Goal: Task Accomplishment & Management: Manage account settings

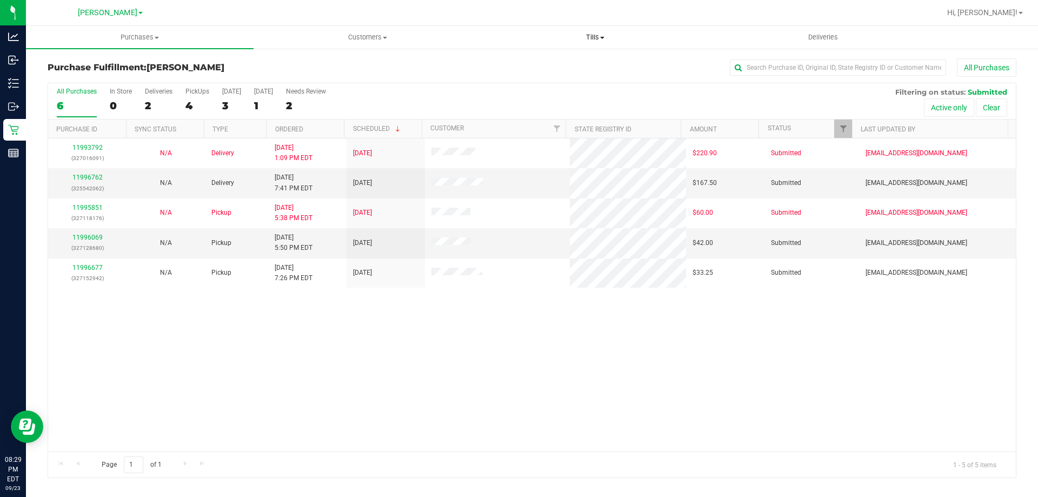
click at [602, 34] on span "Tills" at bounding box center [595, 37] width 227 height 10
click at [539, 65] on span "Manage tills" at bounding box center [517, 65] width 73 height 9
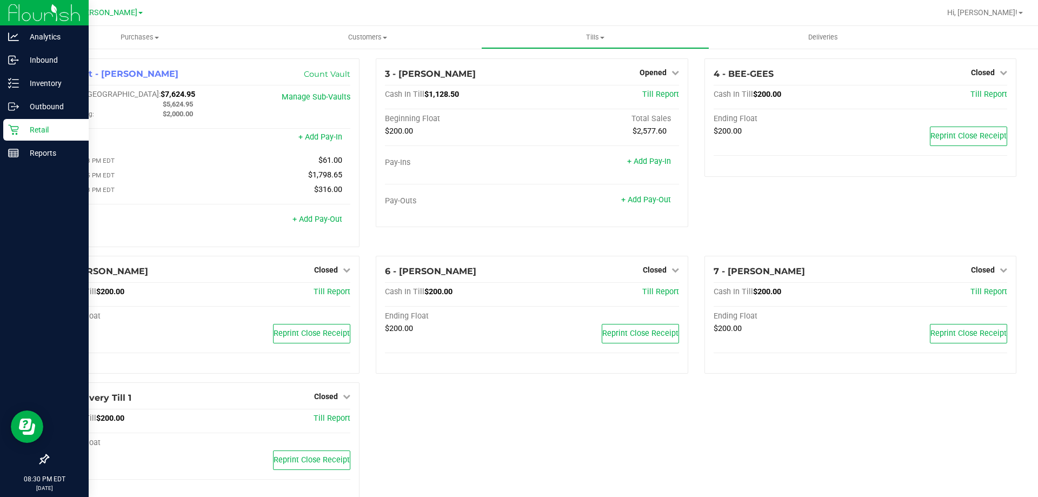
click at [21, 128] on p "Retail" at bounding box center [51, 129] width 65 height 13
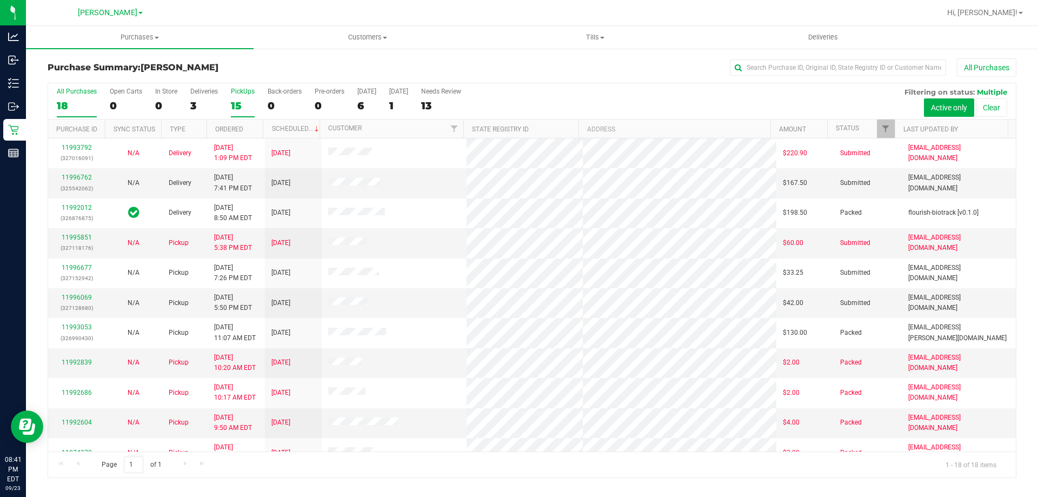
click at [237, 101] on div "15" at bounding box center [243, 106] width 24 height 12
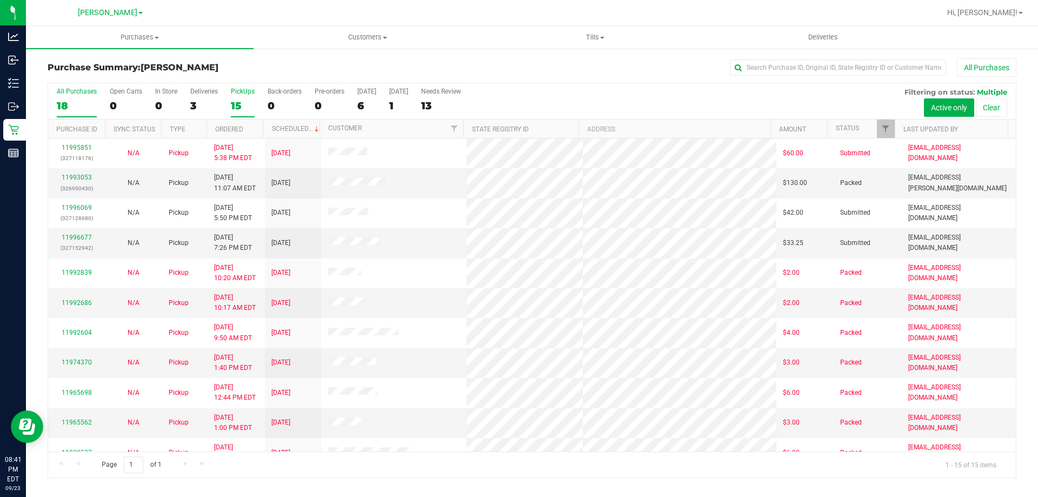
click at [231, 110] on div "15" at bounding box center [243, 106] width 24 height 12
click at [0, 0] on input "PickUps 15" at bounding box center [0, 0] width 0 height 0
click at [82, 176] on link "11993053" at bounding box center [77, 178] width 30 height 8
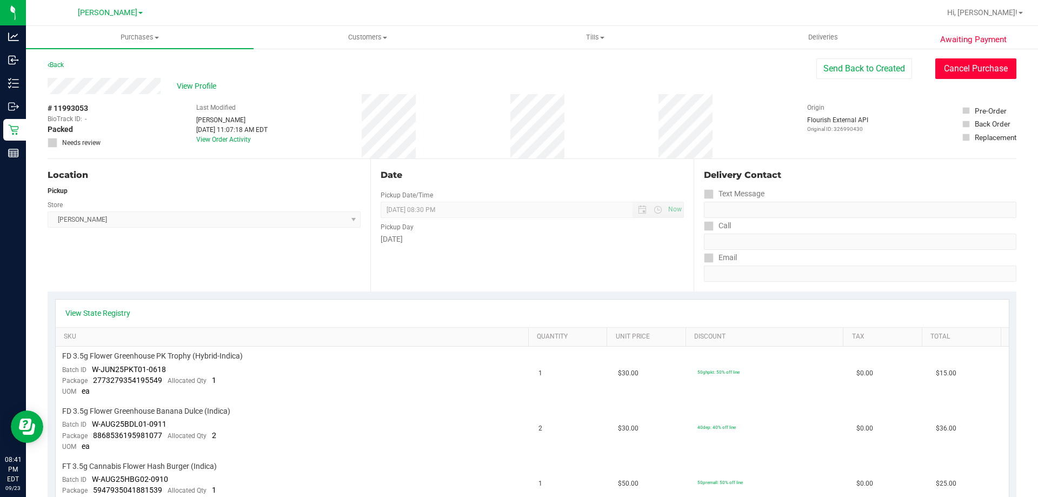
click at [976, 68] on button "Cancel Purchase" at bounding box center [976, 68] width 81 height 21
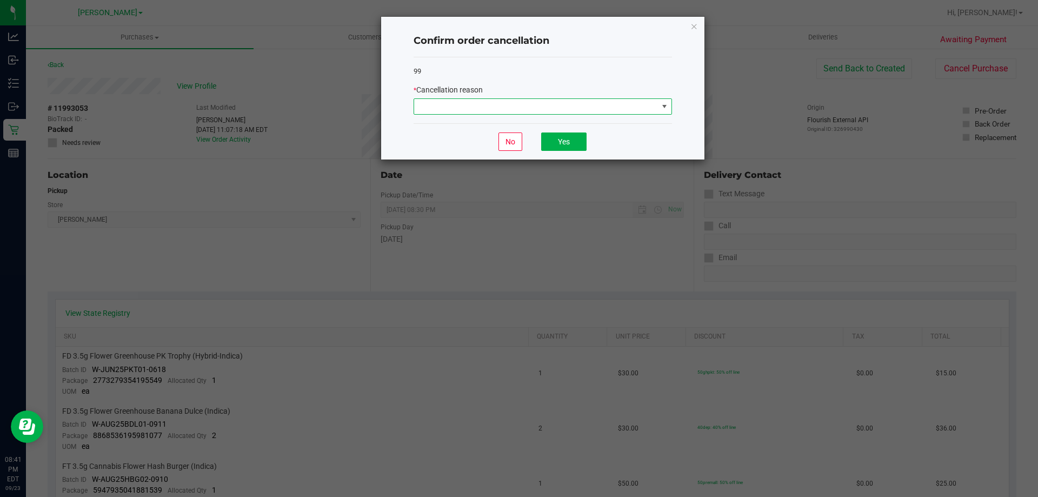
click at [604, 105] on span at bounding box center [536, 106] width 244 height 15
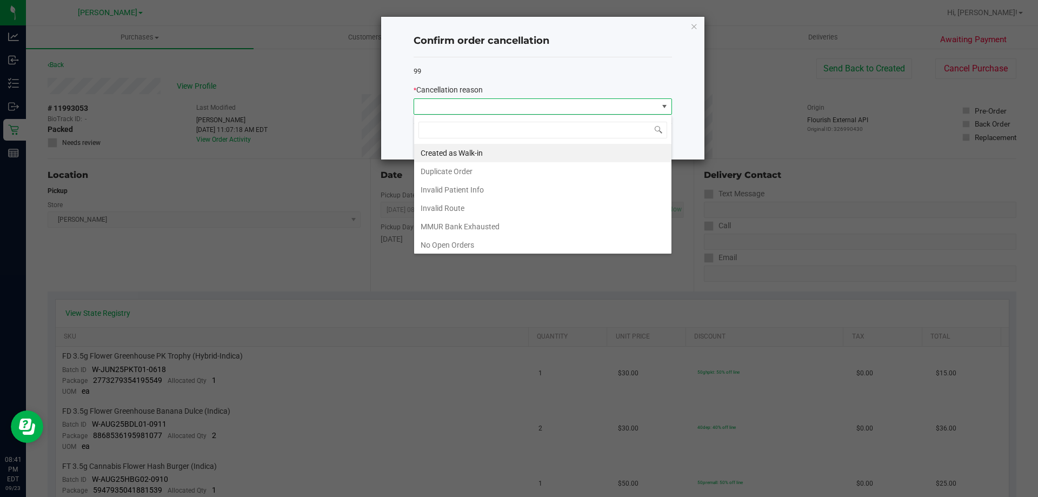
scroll to position [76, 0]
click at [512, 184] on li "No Show" at bounding box center [542, 187] width 257 height 18
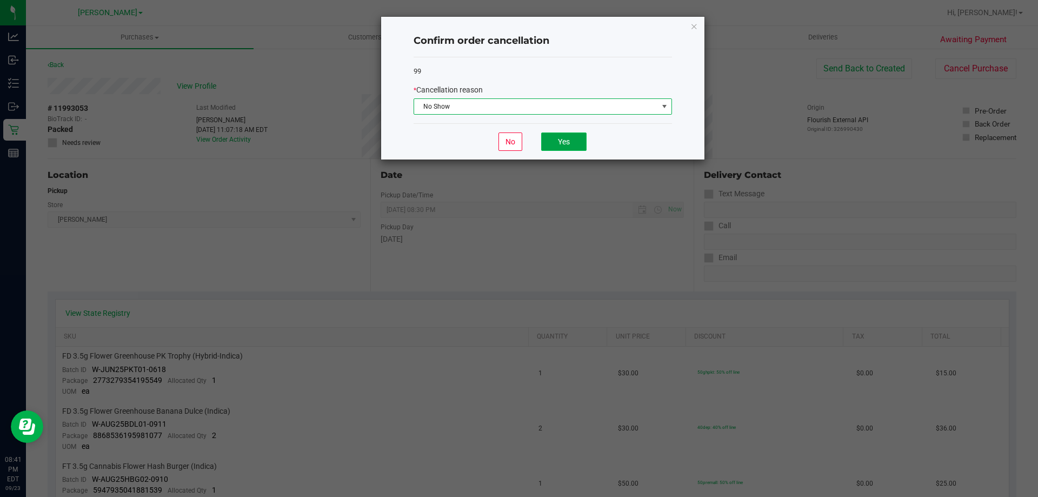
click at [572, 144] on button "Yes" at bounding box center [563, 142] width 45 height 18
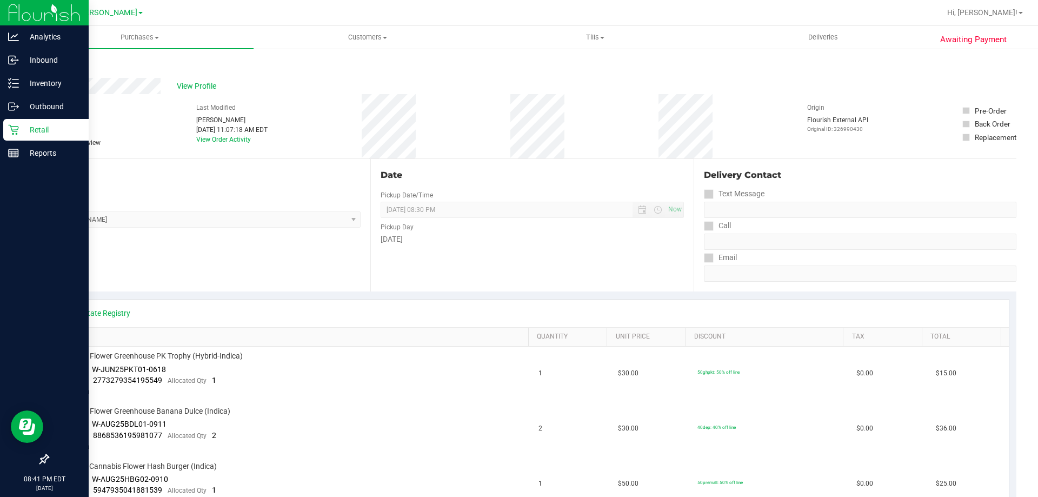
click at [33, 129] on p "Retail" at bounding box center [51, 129] width 65 height 13
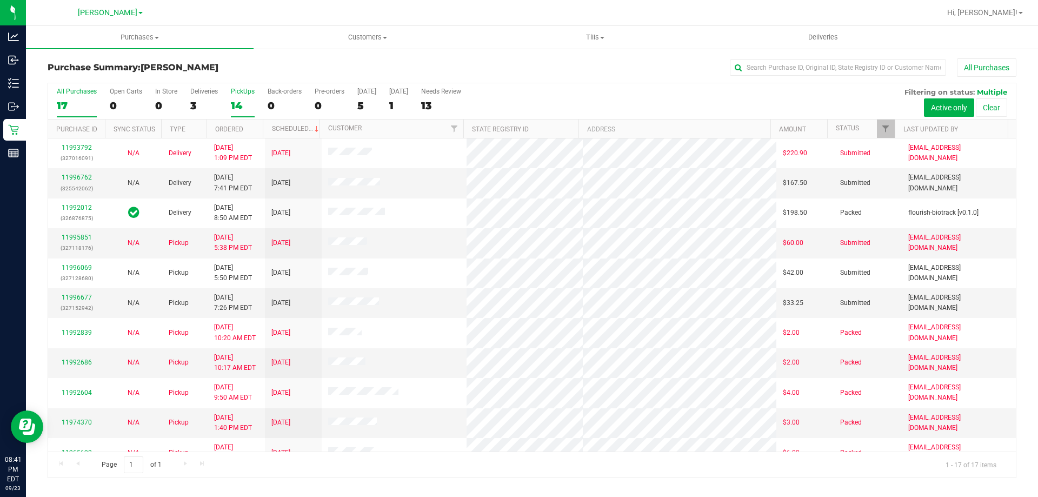
click at [239, 92] on div "PickUps" at bounding box center [243, 92] width 24 height 8
click at [0, 0] on input "PickUps 14" at bounding box center [0, 0] width 0 height 0
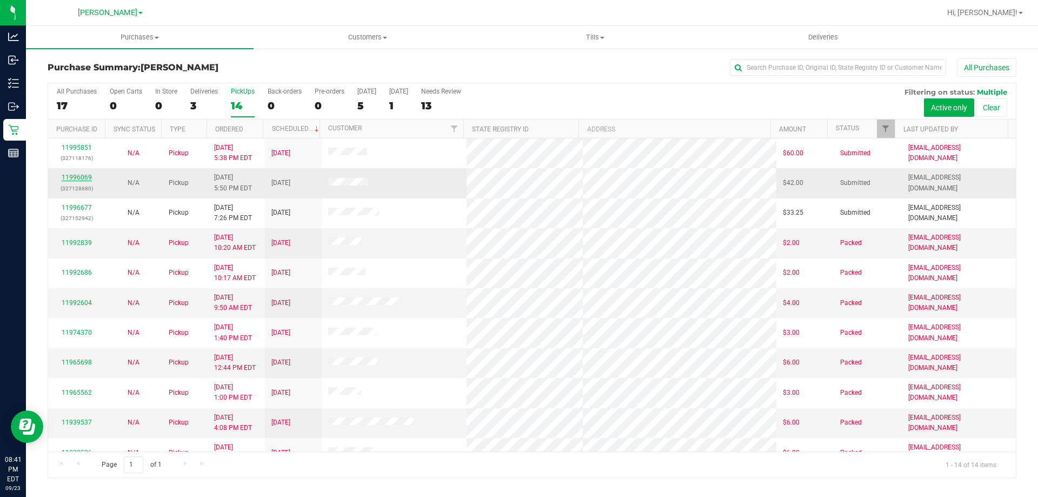
click at [72, 177] on link "11996069" at bounding box center [77, 178] width 30 height 8
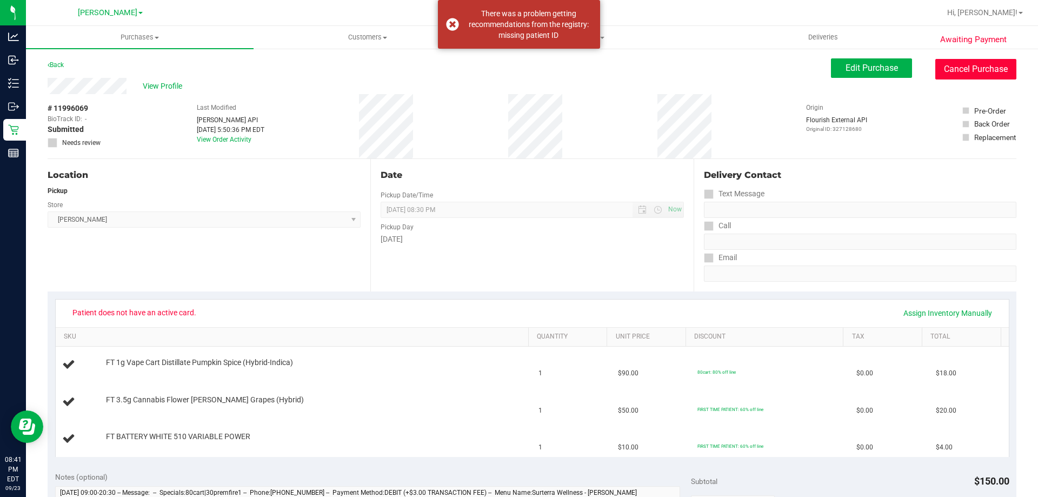
click at [975, 65] on button "Cancel Purchase" at bounding box center [976, 69] width 81 height 21
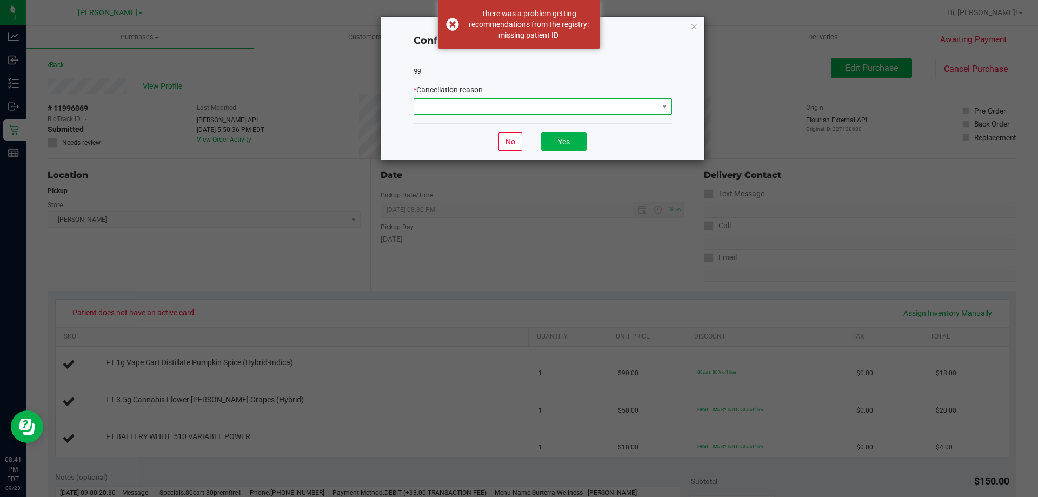
click at [521, 106] on span at bounding box center [536, 106] width 244 height 15
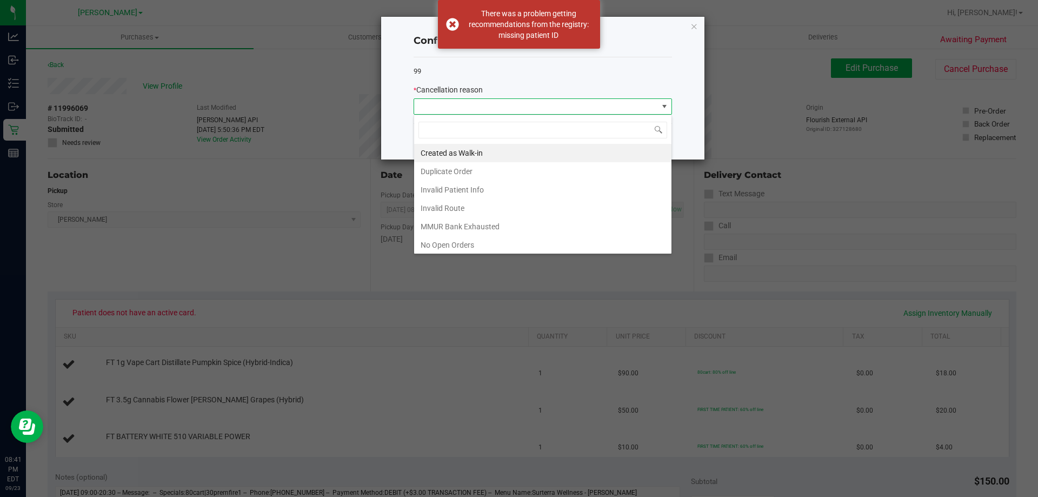
scroll to position [76, 0]
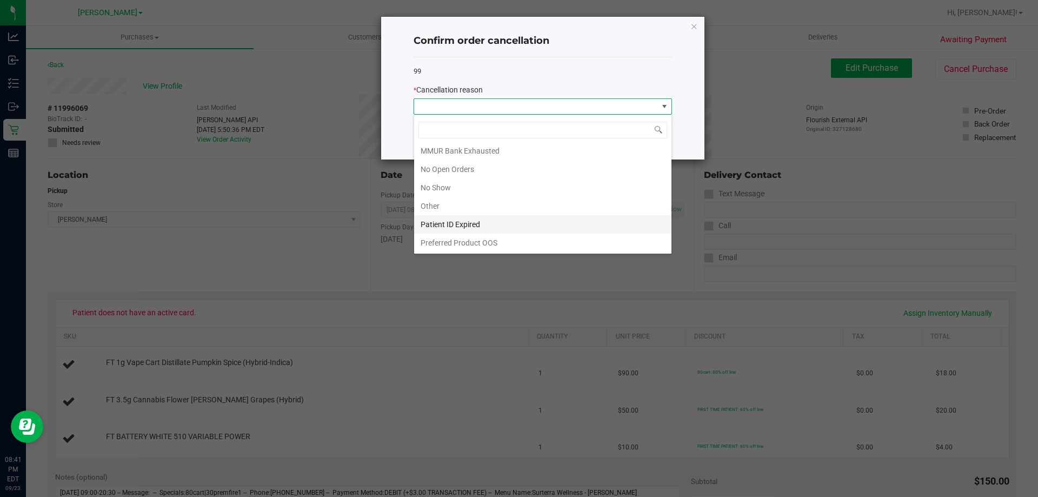
click at [481, 221] on li "Patient ID Expired" at bounding box center [542, 224] width 257 height 18
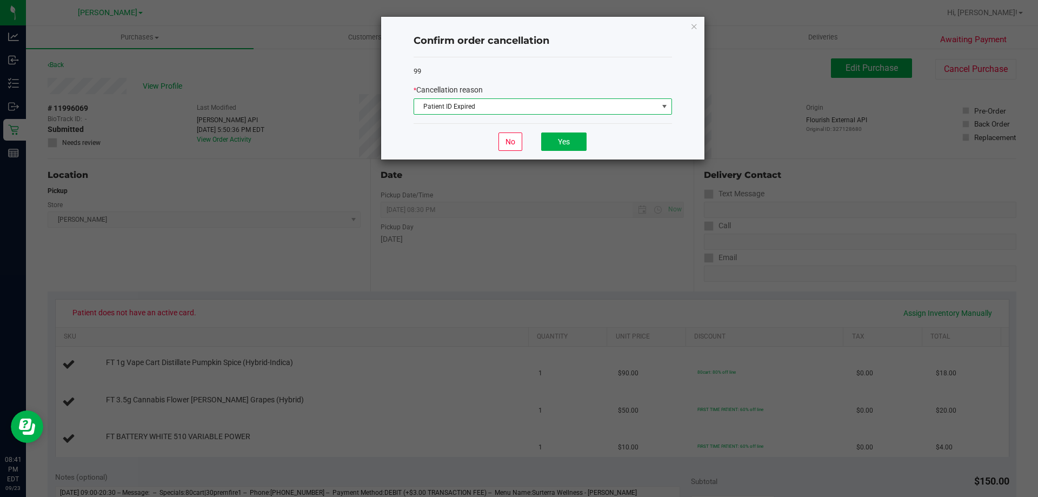
click at [539, 103] on span "Patient ID Expired" at bounding box center [536, 106] width 244 height 15
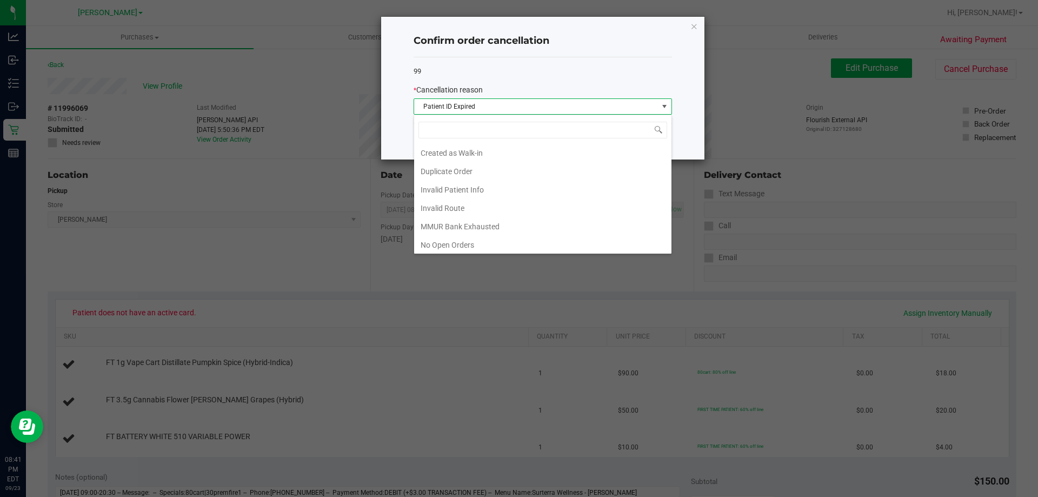
scroll to position [16, 259]
click at [468, 227] on li "Other" at bounding box center [542, 224] width 257 height 18
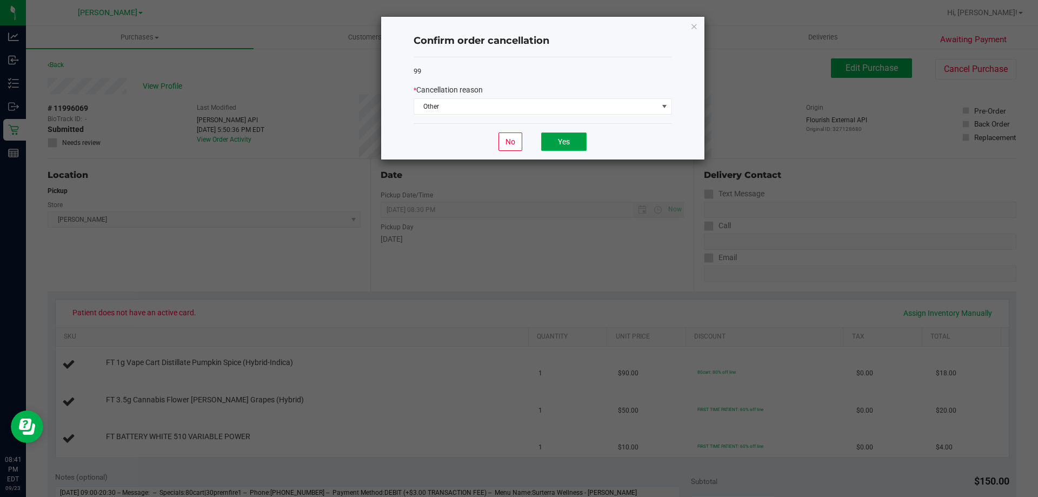
click at [550, 142] on button "Yes" at bounding box center [563, 142] width 45 height 18
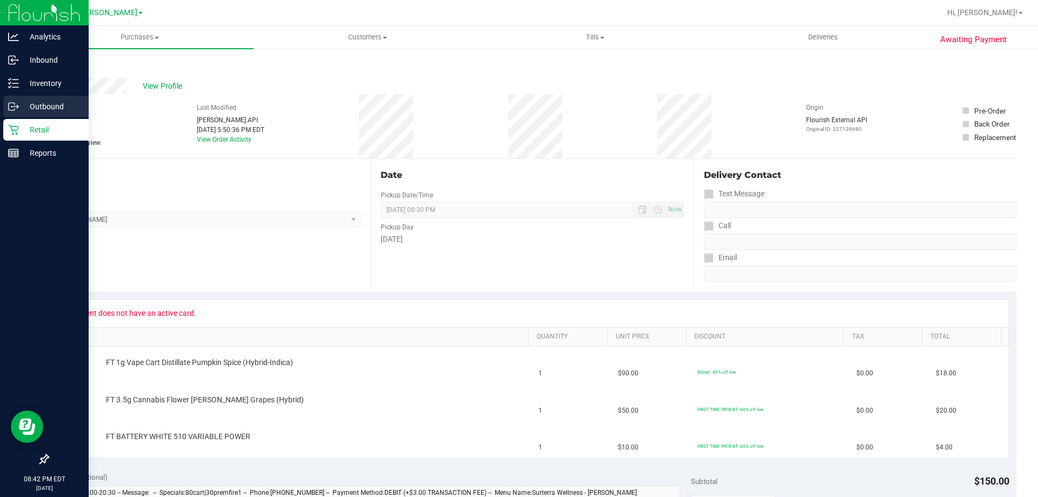
click at [28, 118] on link "Outbound" at bounding box center [44, 107] width 89 height 23
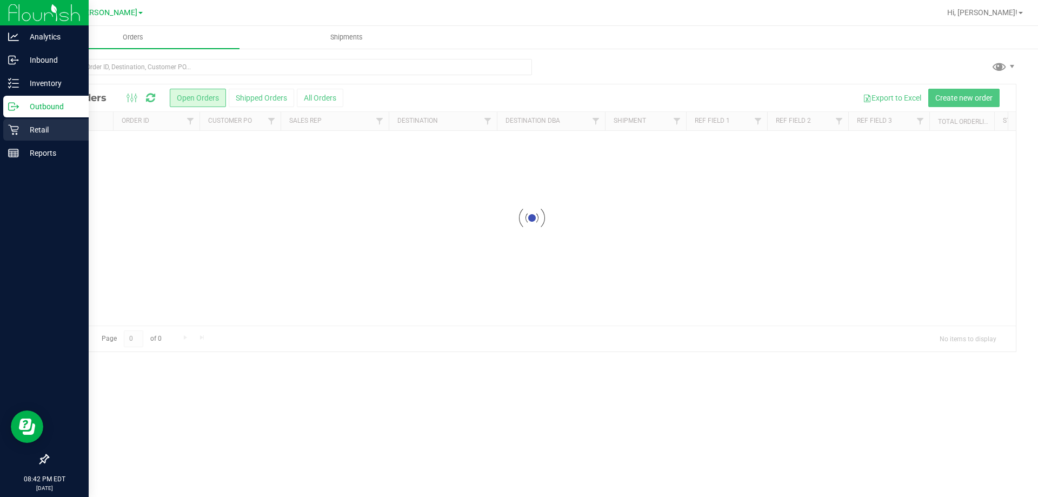
click at [32, 128] on p "Retail" at bounding box center [51, 129] width 65 height 13
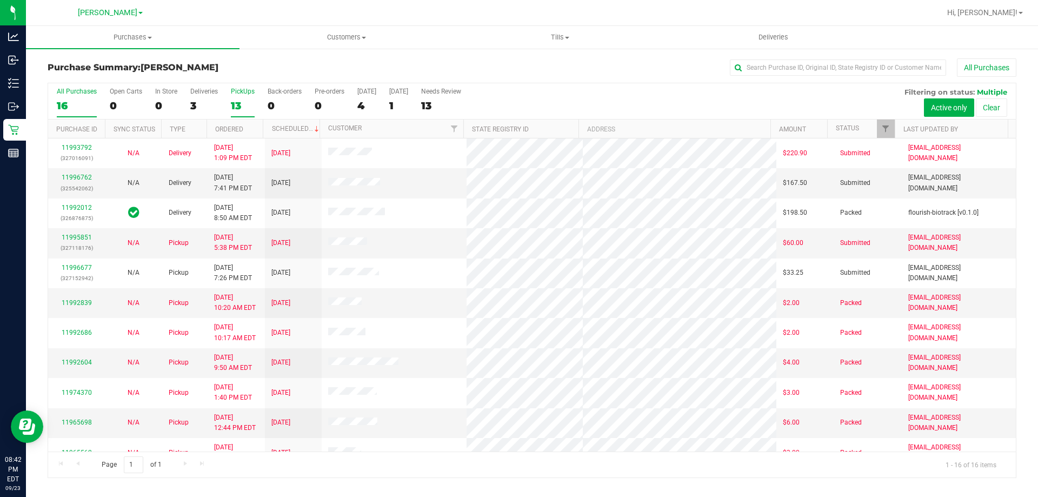
click at [240, 105] on div "13" at bounding box center [243, 106] width 24 height 12
click at [0, 0] on input "PickUps 13" at bounding box center [0, 0] width 0 height 0
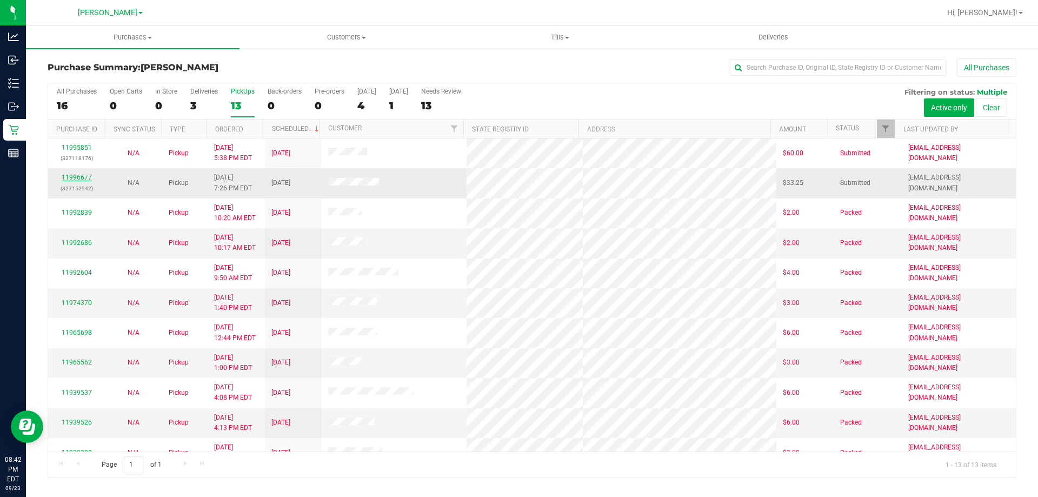
click at [83, 175] on link "11996677" at bounding box center [77, 178] width 30 height 8
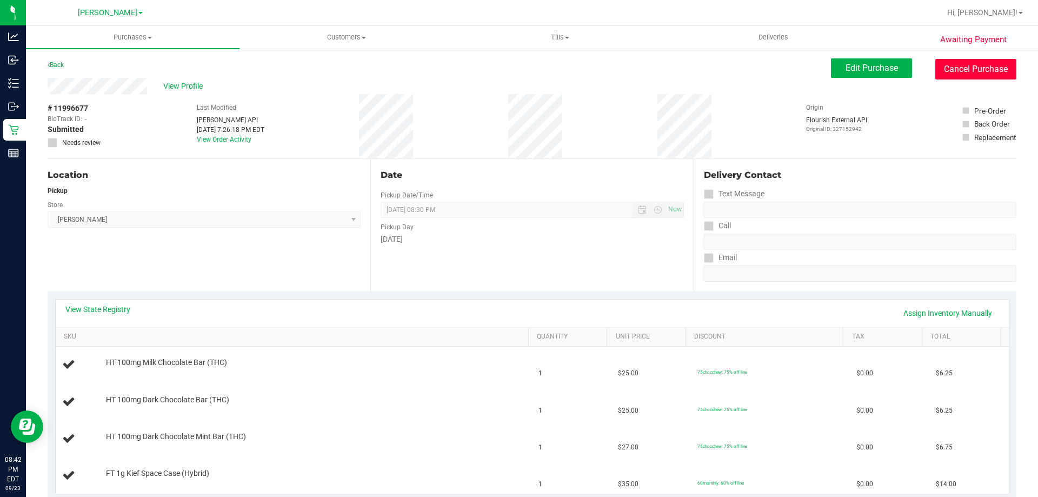
click at [972, 65] on button "Cancel Purchase" at bounding box center [976, 69] width 81 height 21
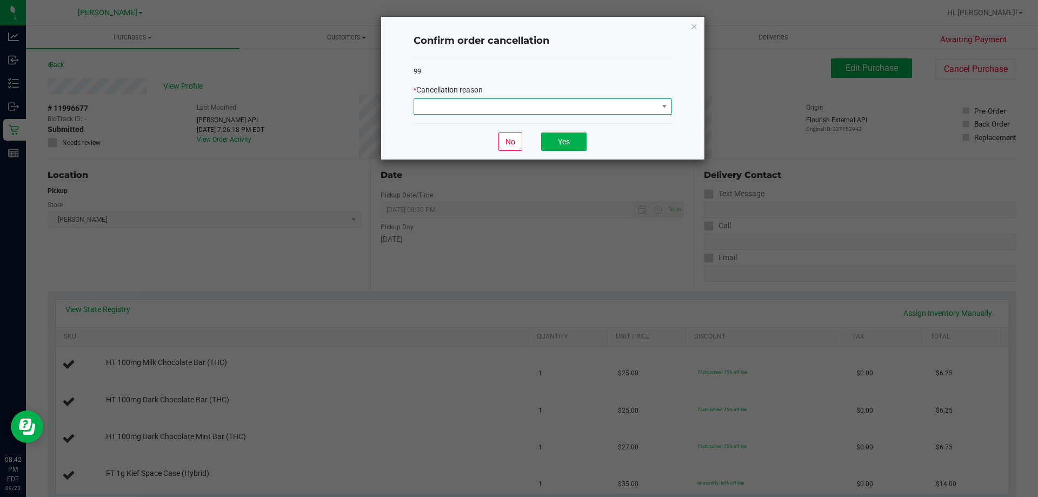
click at [519, 108] on span at bounding box center [536, 106] width 244 height 15
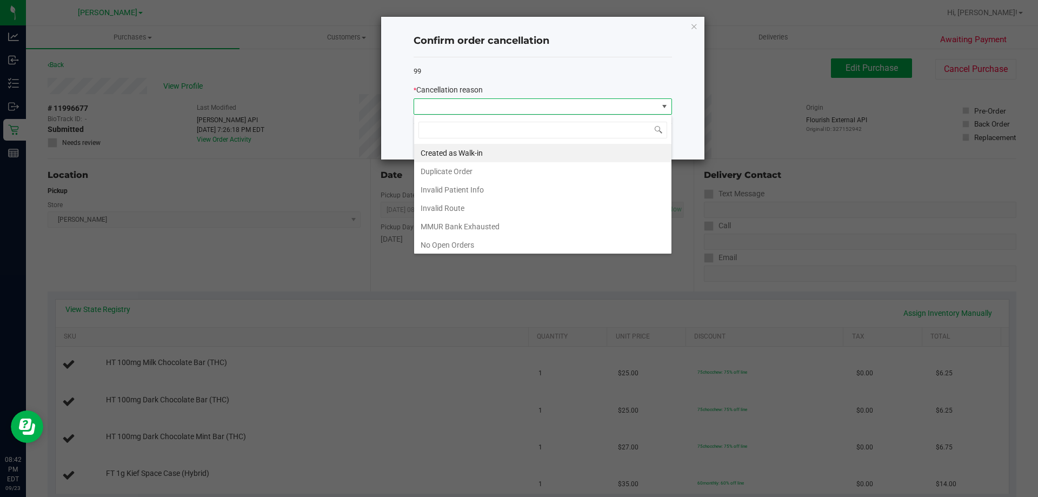
scroll to position [76, 0]
click at [451, 188] on li "No Show" at bounding box center [542, 187] width 257 height 18
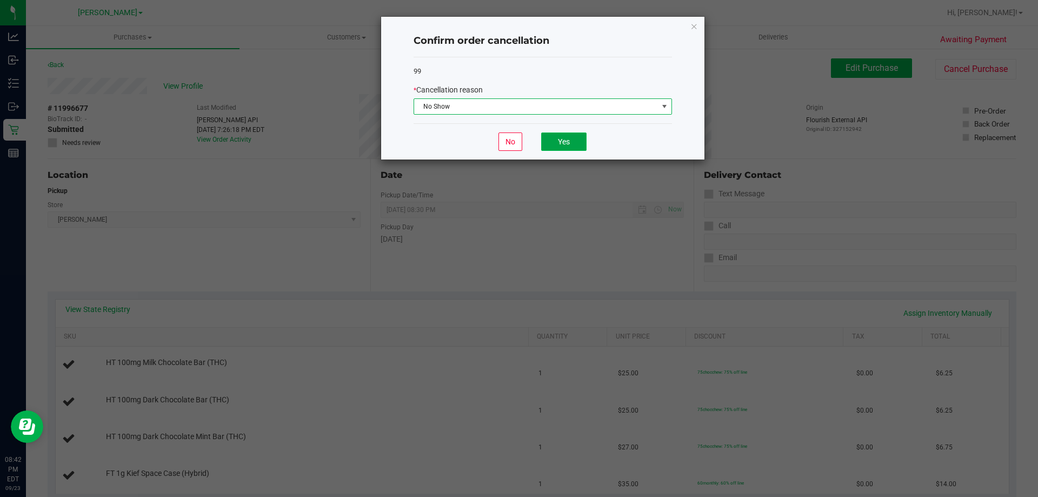
click at [577, 143] on button "Yes" at bounding box center [563, 142] width 45 height 18
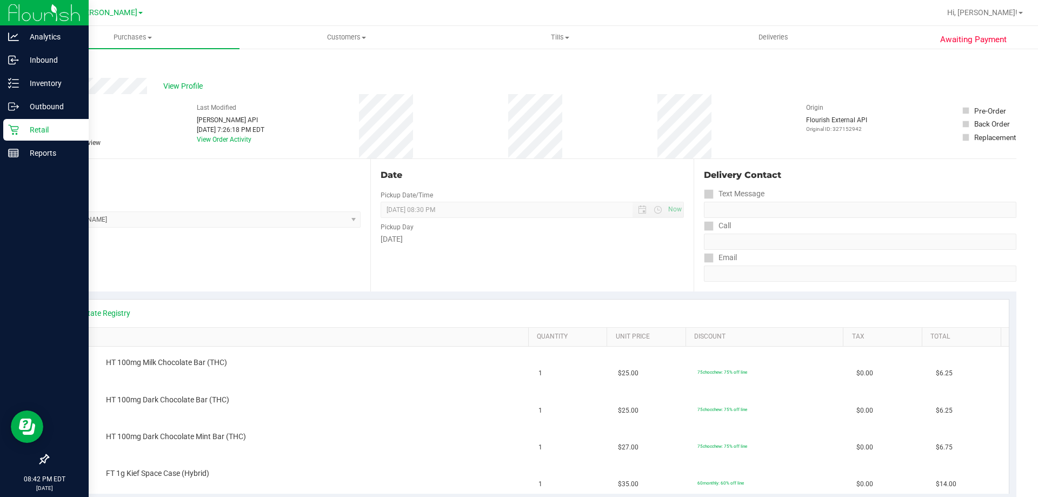
click at [61, 124] on p "Retail" at bounding box center [51, 129] width 65 height 13
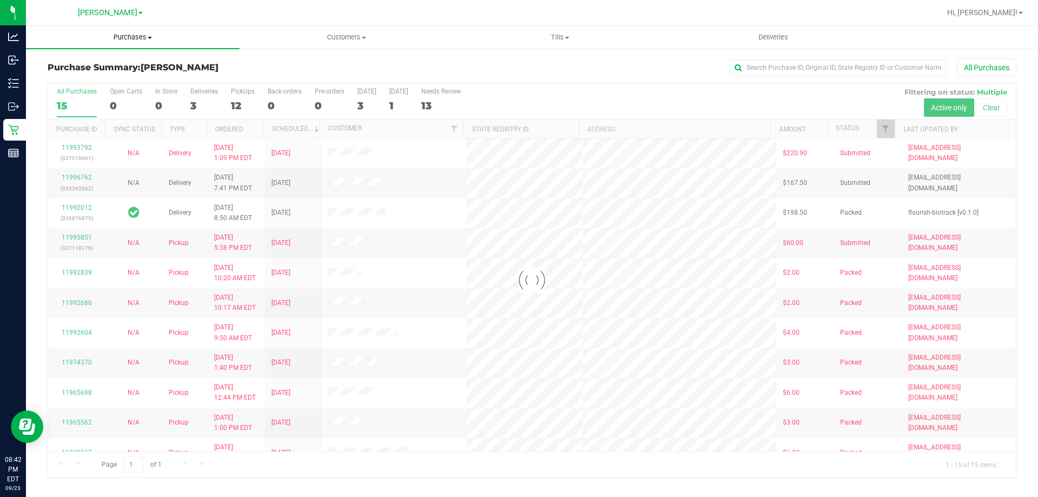
click at [151, 41] on span "Purchases" at bounding box center [133, 37] width 214 height 10
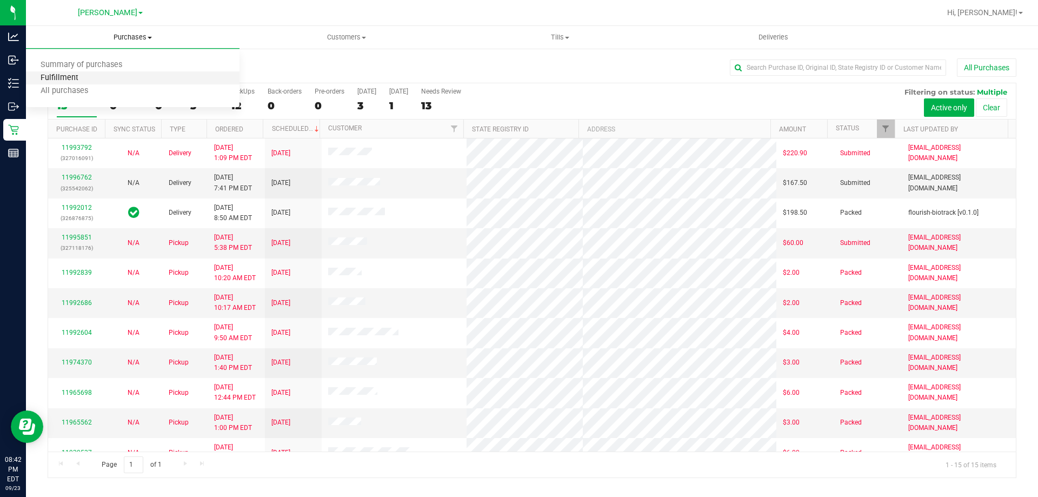
click at [80, 78] on span "Fulfillment" at bounding box center [59, 78] width 67 height 9
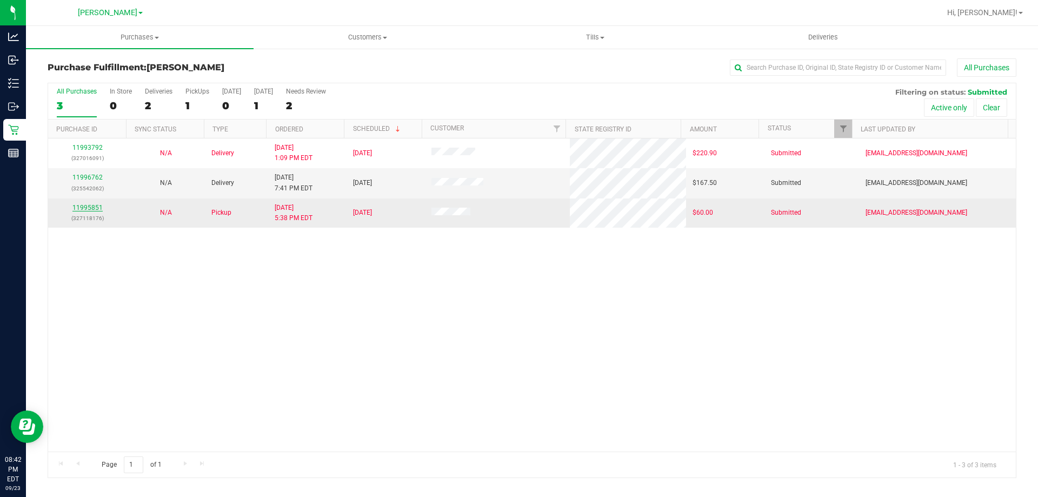
click at [81, 208] on link "11995851" at bounding box center [87, 208] width 30 height 8
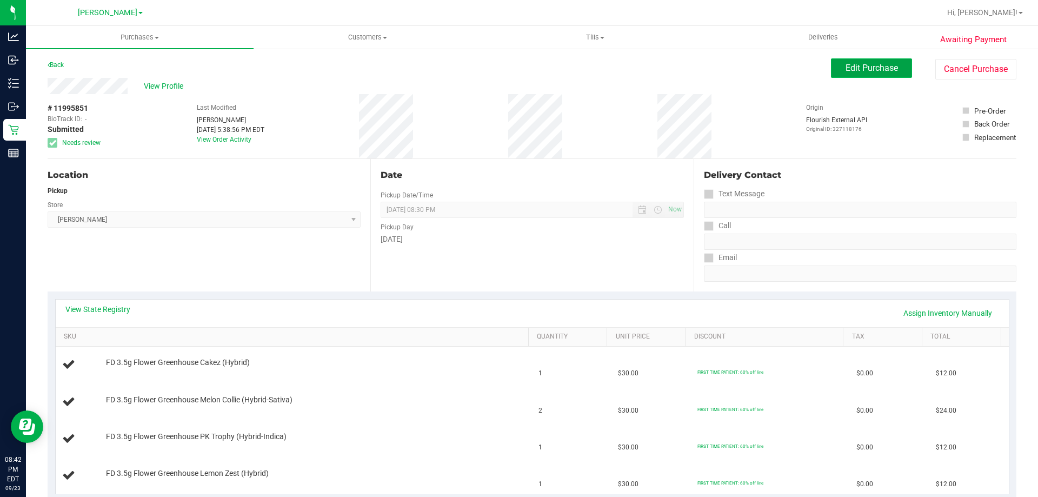
click at [868, 65] on span "Edit Purchase" at bounding box center [872, 68] width 52 height 10
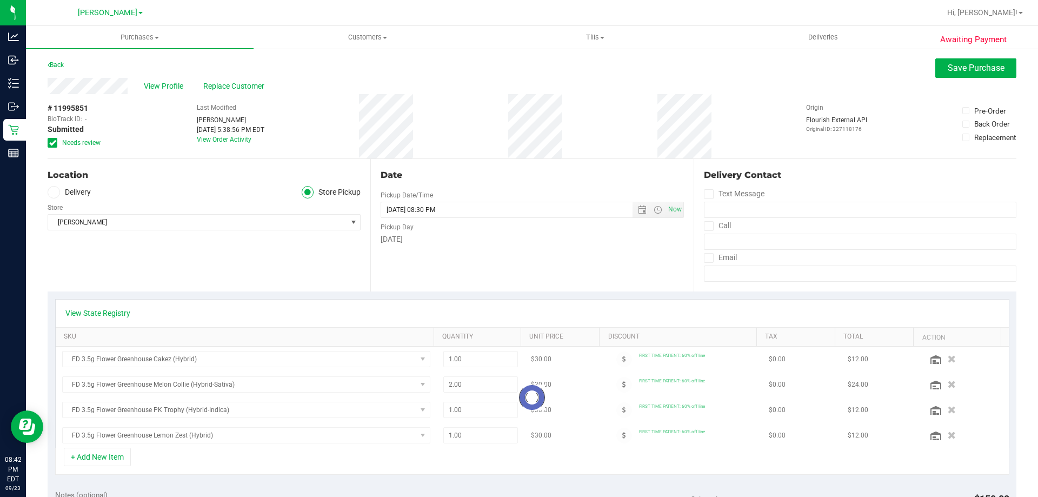
click at [53, 143] on icon at bounding box center [52, 143] width 7 height 0
click at [0, 0] on input "Needs review" at bounding box center [0, 0] width 0 height 0
click at [967, 74] on button "Save Purchase" at bounding box center [976, 67] width 81 height 19
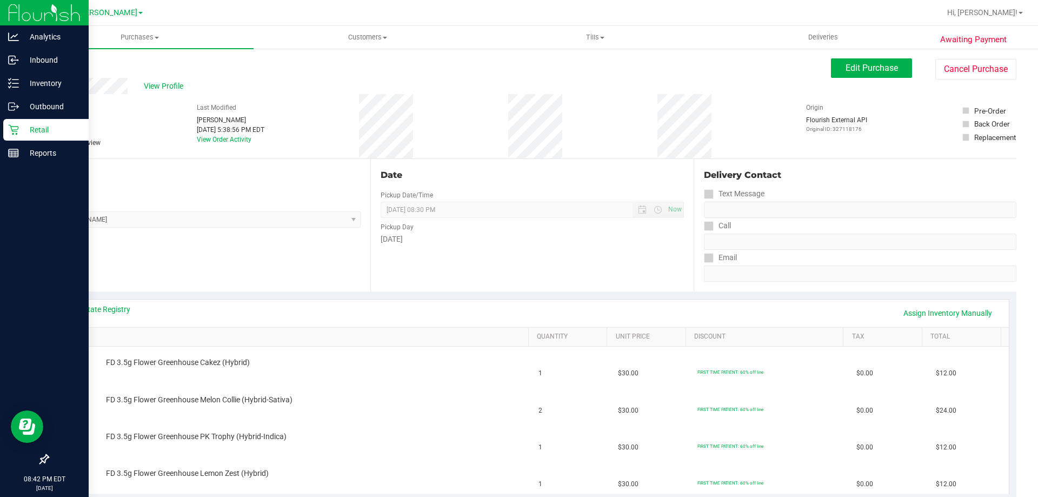
click at [28, 122] on div "Retail" at bounding box center [45, 130] width 85 height 22
